Goal: Navigation & Orientation: Find specific page/section

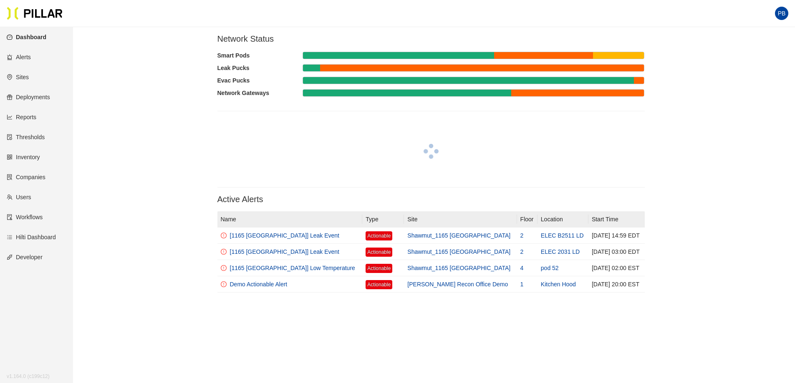
click at [27, 76] on link "Sites" at bounding box center [18, 77] width 22 height 7
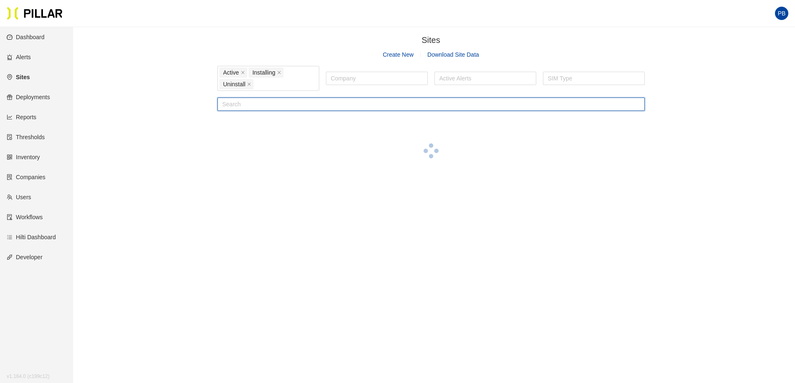
click at [264, 104] on input "text" at bounding box center [430, 104] width 427 height 13
type input "training"
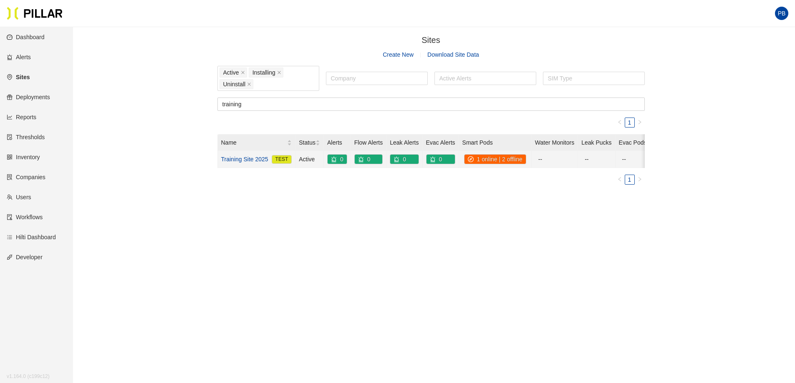
click at [246, 158] on link "Training Site 2025" at bounding box center [244, 159] width 47 height 9
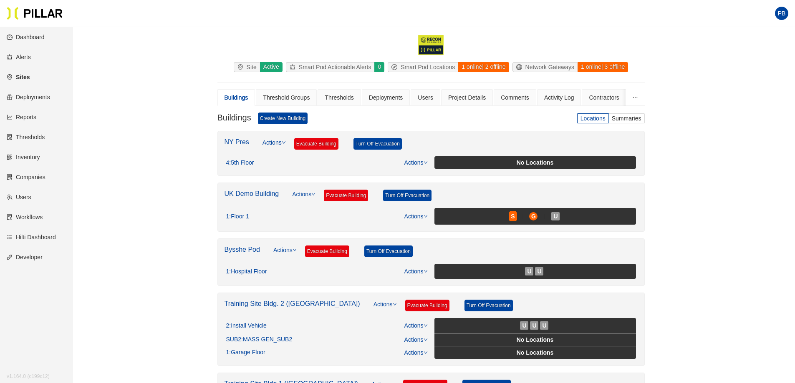
scroll to position [33, 0]
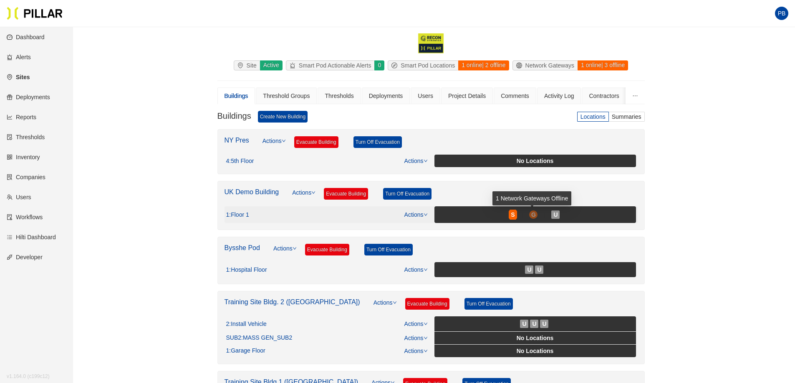
click at [532, 213] on span "G" at bounding box center [533, 214] width 5 height 9
